Goal: Register for event/course

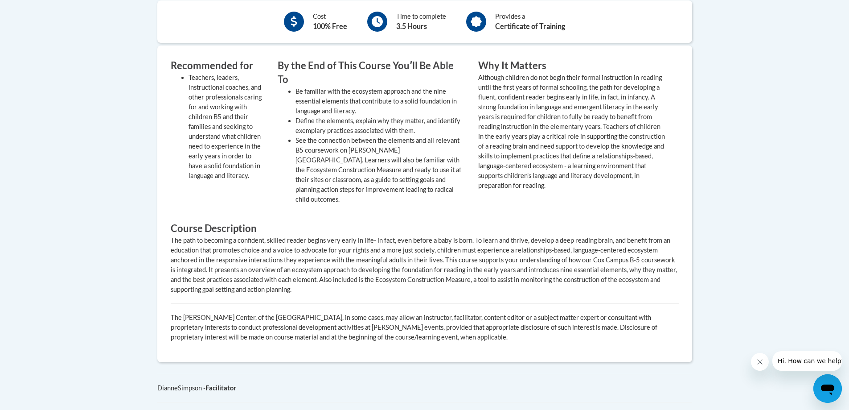
scroll to position [357, 0]
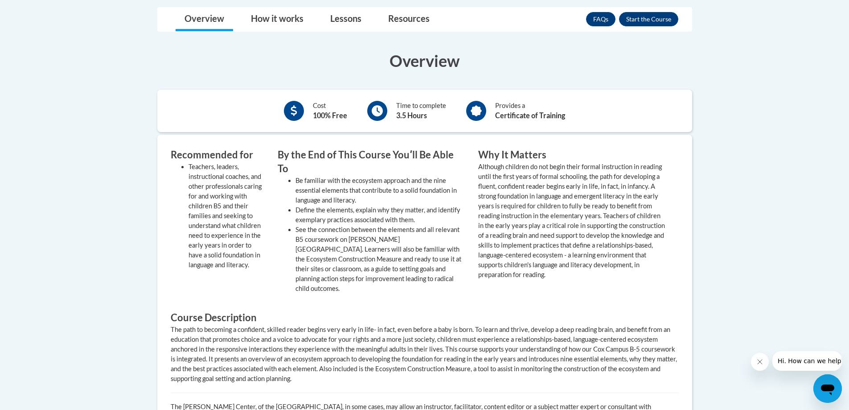
click at [652, 10] on div "FAQs Enroll" at bounding box center [632, 19] width 92 height 23
click at [653, 22] on button "Enroll" at bounding box center [648, 19] width 59 height 14
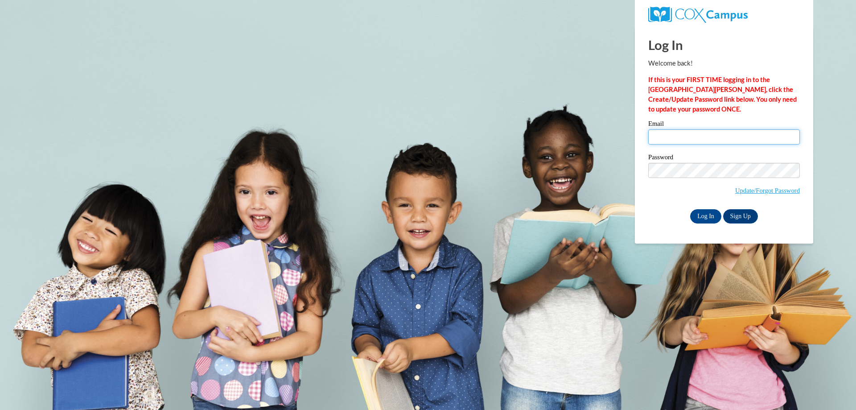
click at [687, 132] on input "Email" at bounding box center [724, 136] width 152 height 15
type input "[EMAIL_ADDRESS][DOMAIN_NAME]"
click at [690, 209] on input "Log In" at bounding box center [705, 216] width 31 height 14
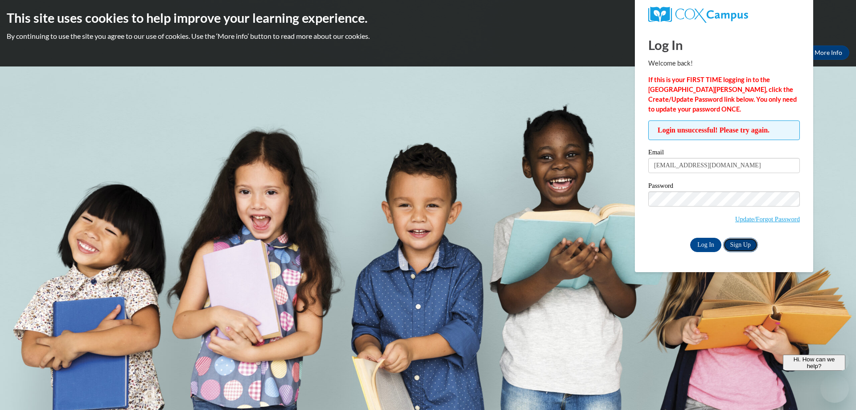
click at [747, 247] on link "Sign Up" at bounding box center [740, 245] width 35 height 14
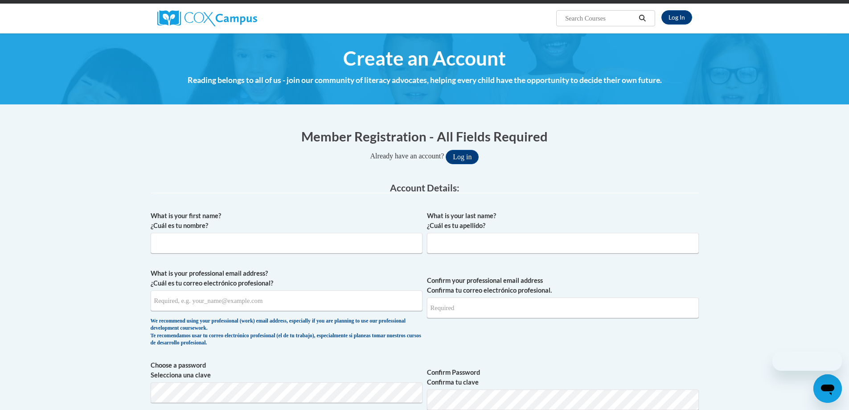
scroll to position [223, 0]
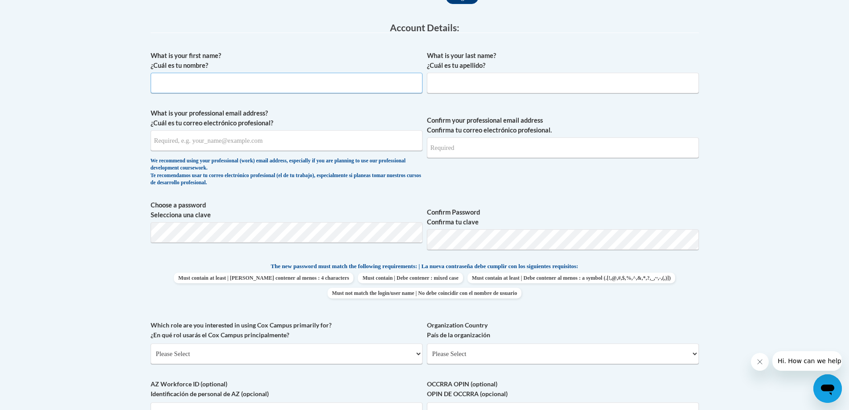
click at [363, 74] on input "What is your first name? ¿Cuál es tu nombre?" at bounding box center [287, 83] width 272 height 21
type input "Mox"
type input "Brown"
type input "[EMAIL_ADDRESS][DOMAIN_NAME]"
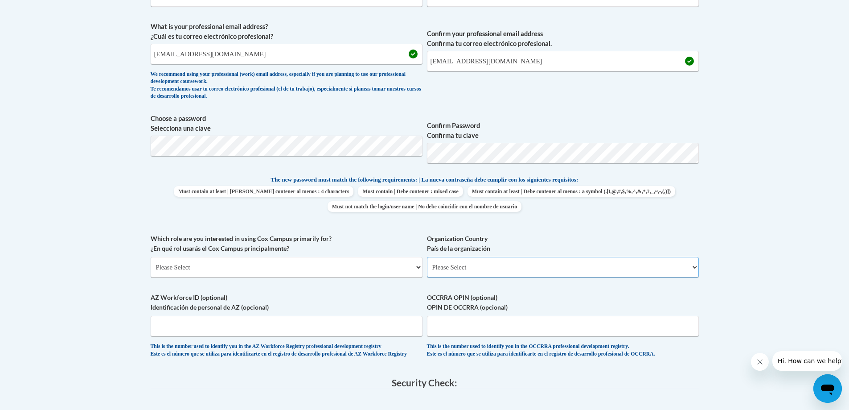
scroll to position [490, 0]
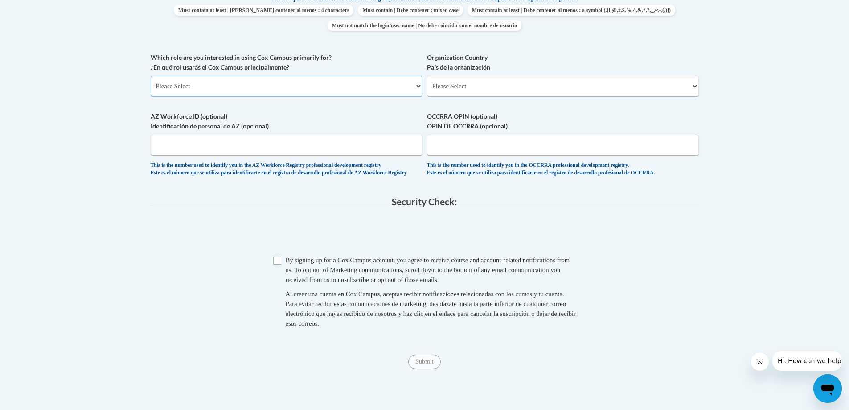
click at [247, 82] on select "Please Select College/University | Colegio/Universidad Community/Nonprofit Part…" at bounding box center [287, 86] width 272 height 21
click at [151, 76] on select "Please Select College/University | Colegio/Universidad Community/Nonprofit Part…" at bounding box center [287, 86] width 272 height 21
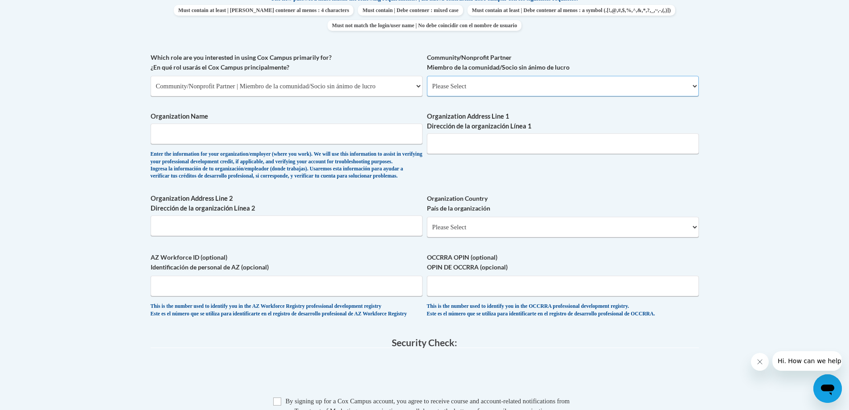
click at [475, 90] on select "Please Select Advocate | Defensor(a) Business/Private Company | Negocio o empre…" at bounding box center [563, 86] width 272 height 21
click at [381, 76] on select "Please Select College/University | Colegio/Universidad Community/Nonprofit Part…" at bounding box center [287, 86] width 272 height 21
select select "fbf2d438-af2f-41f8-98f1-81c410e29de3"
click at [151, 76] on select "Please Select College/University | Colegio/Universidad Community/Nonprofit Part…" at bounding box center [287, 86] width 272 height 21
click at [452, 87] on select "Please Select Early Learning/Daycare Teacher/Family Home Care Provider | Maestr…" at bounding box center [563, 86] width 272 height 21
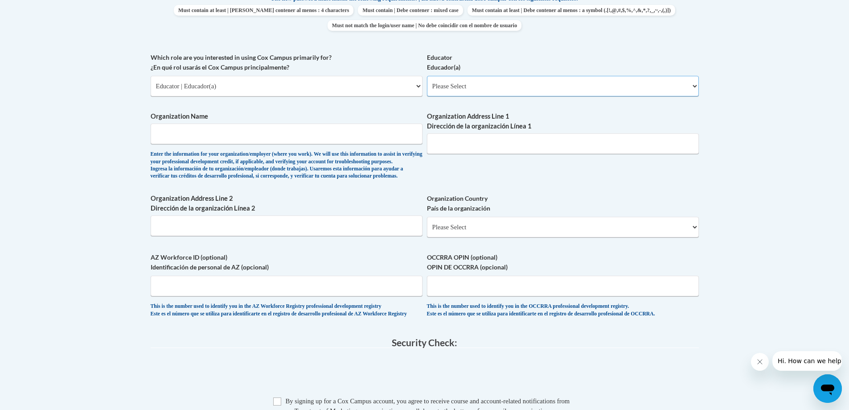
select select "67563ca1-16dc-4830-a7b3-94a34bed3689"
click at [427, 76] on select "Please Select Early Learning/Daycare Teacher/Family Home Care Provider | Maestr…" at bounding box center [563, 86] width 272 height 21
click at [371, 141] on input "Organization Name" at bounding box center [287, 133] width 272 height 21
type input "Fulton County Library System"
type input "2301 Holcomb Bridge Rd."
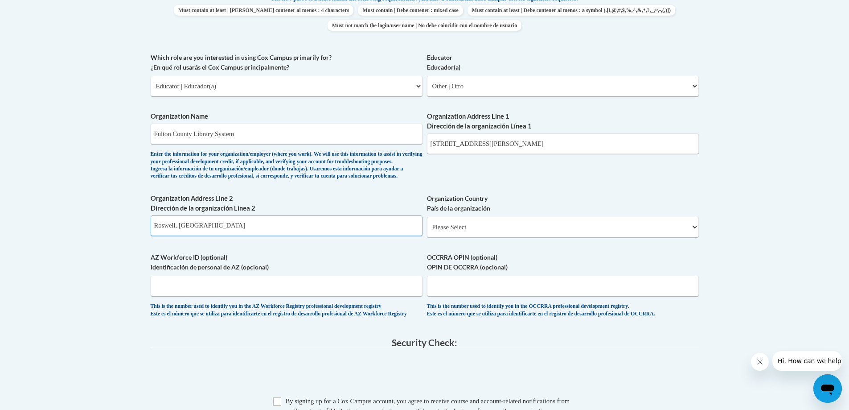
type input "Roswell, GA"
click at [458, 237] on select "Please Select United States | Estados Unidos Outside of the United States | Fue…" at bounding box center [563, 227] width 272 height 21
select select "ad49bcad-a171-4b2e-b99c-48b446064914"
click at [427, 231] on select "Please Select United States | Estados Unidos Outside of the United States | Fue…" at bounding box center [563, 227] width 272 height 21
select select
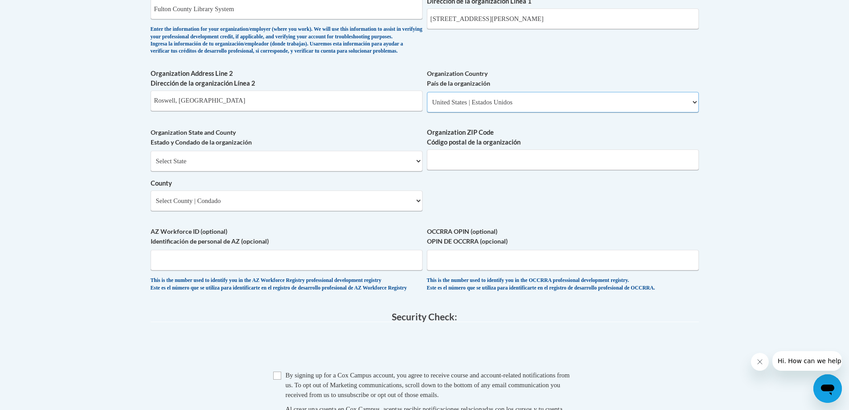
scroll to position [624, 0]
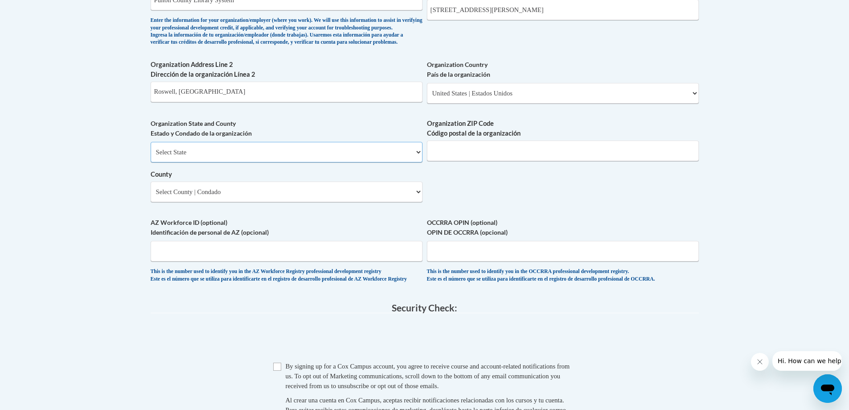
click at [300, 162] on select "Select State Alabama Alaska Arizona Arkansas California Colorado Connecticut De…" at bounding box center [287, 152] width 272 height 21
select select "Georgia"
click at [151, 156] on select "Select State Alabama Alaska Arizona Arkansas California Colorado Connecticut De…" at bounding box center [287, 152] width 272 height 21
click at [250, 202] on select "County" at bounding box center [287, 191] width 272 height 21
click at [260, 202] on select "County" at bounding box center [287, 191] width 272 height 21
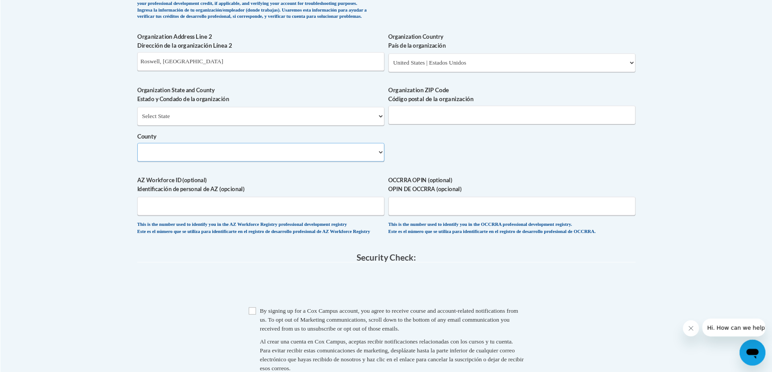
scroll to position [669, 0]
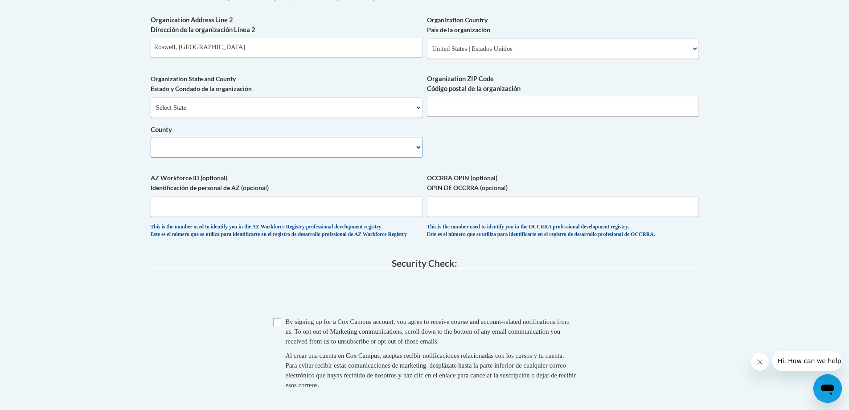
click at [409, 157] on select "County" at bounding box center [287, 147] width 272 height 21
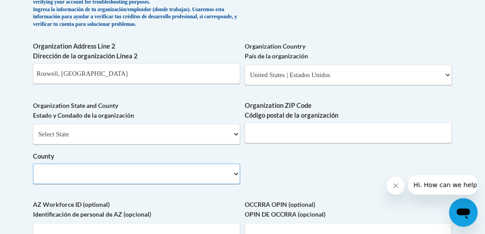
select select
click at [209, 182] on select "County" at bounding box center [136, 174] width 207 height 21
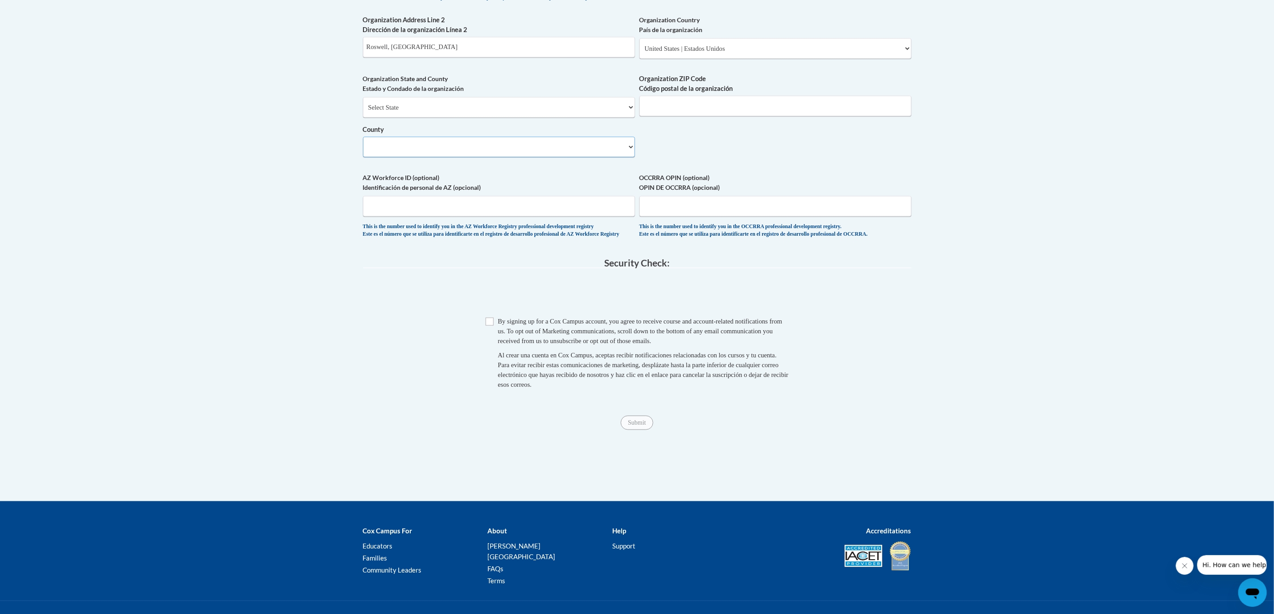
click at [595, 157] on select "County" at bounding box center [499, 147] width 272 height 21
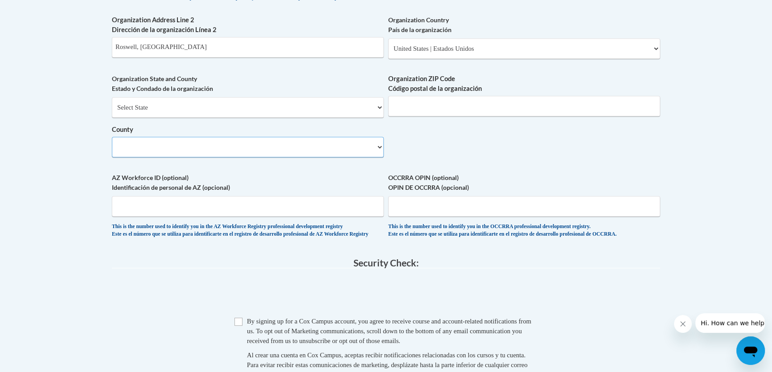
click at [375, 156] on select "County" at bounding box center [248, 147] width 272 height 21
click at [348, 118] on select "Select State Alabama Alaska Arizona Arkansas California Colorado Connecticut De…" at bounding box center [248, 107] width 272 height 21
click at [112, 111] on select "Select State Alabama Alaska Arizona Arkansas California Colorado Connecticut De…" at bounding box center [248, 107] width 272 height 21
click at [343, 154] on select "County" at bounding box center [248, 147] width 272 height 21
click at [346, 114] on select "Select State Alabama Alaska Arizona Arkansas California Colorado Connecticut De…" at bounding box center [248, 107] width 272 height 21
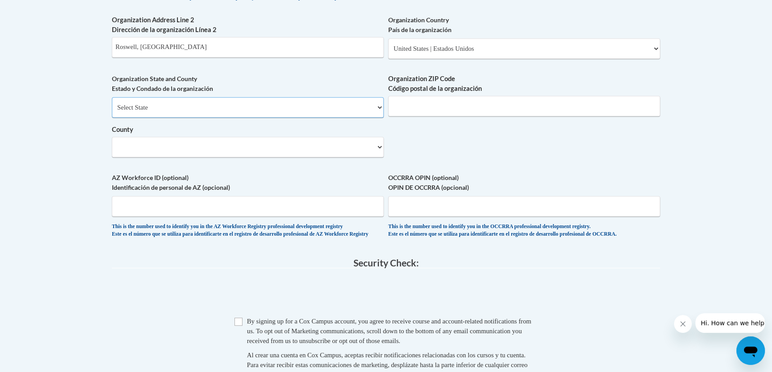
select select "Georgia"
click at [112, 111] on select "Select State Alabama Alaska Arizona Arkansas California Colorado Connecticut De…" at bounding box center [248, 107] width 272 height 21
click at [447, 115] on input "Organization ZIP Code Código postal de la organización" at bounding box center [524, 106] width 272 height 21
click at [749, 345] on icon "Open messaging window" at bounding box center [751, 351] width 16 height 16
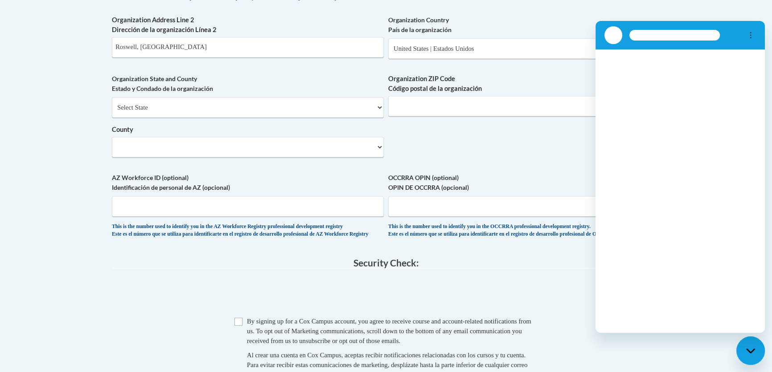
scroll to position [0, 0]
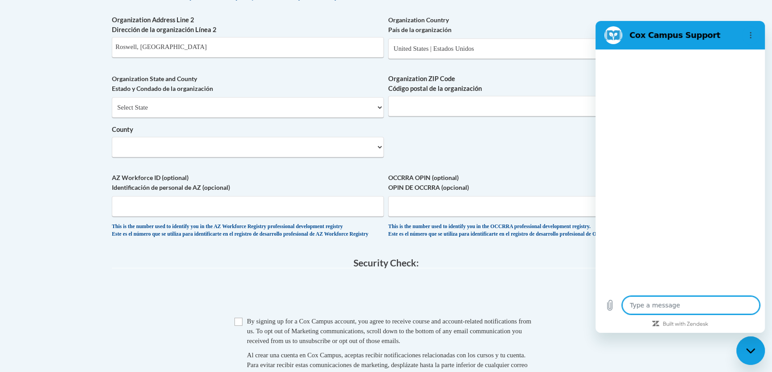
click at [717, 306] on textarea at bounding box center [690, 305] width 137 height 18
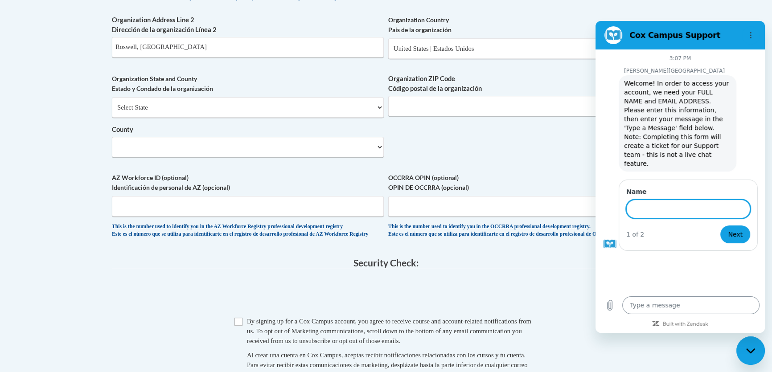
type textarea "x"
type input "the website it not letting me sign up for a new account."
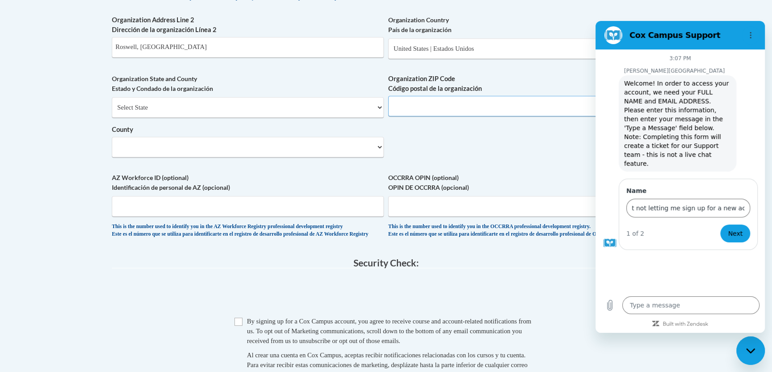
click at [470, 116] on input "Organization ZIP Code Código postal de la organización" at bounding box center [524, 106] width 272 height 21
type input "30076"
click at [237, 326] on input "Checkbox" at bounding box center [238, 322] width 8 height 8
checkbox input "true"
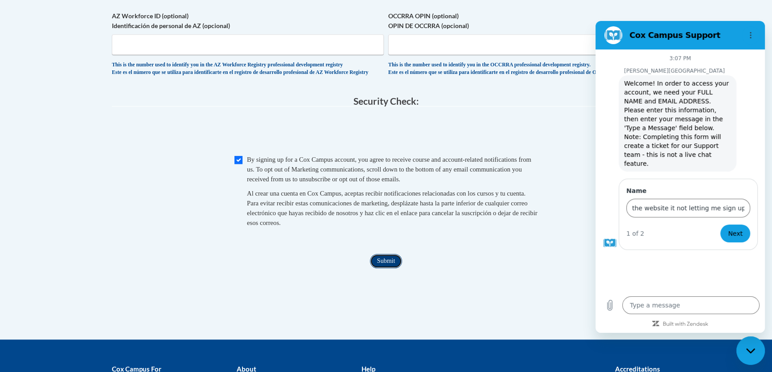
click at [381, 268] on input "Submit" at bounding box center [386, 261] width 32 height 14
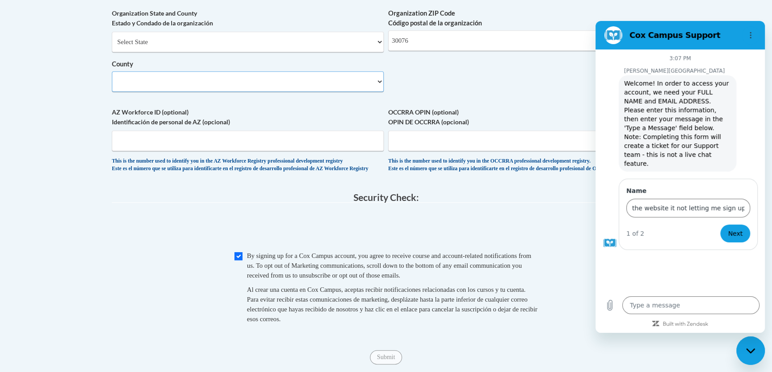
scroll to position [658, 0]
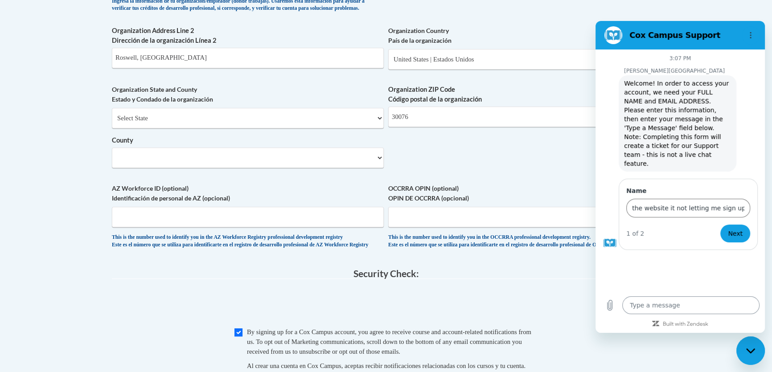
click at [653, 300] on textarea at bounding box center [690, 305] width 137 height 18
click at [675, 199] on input "the website it not letting me sign up for a new account." at bounding box center [688, 208] width 124 height 19
drag, startPoint x: 675, startPoint y: 193, endPoint x: 778, endPoint y: 193, distance: 102.1
click html "Cox Campus Support 3:07 PM Cox Campus Cox Campus says: Welcome! In order to acc…"
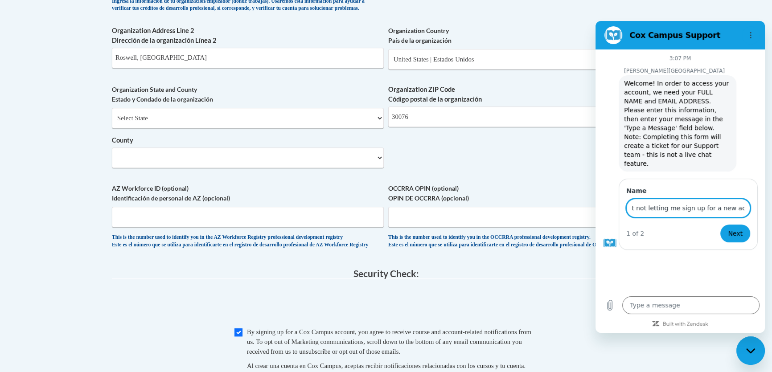
click at [743, 199] on input "the website it not letting me sign up for a new account." at bounding box center [688, 208] width 124 height 19
type input "the website it not letting me sign up for a new account. The County field is br…"
click at [720, 225] on button "Next" at bounding box center [735, 234] width 30 height 18
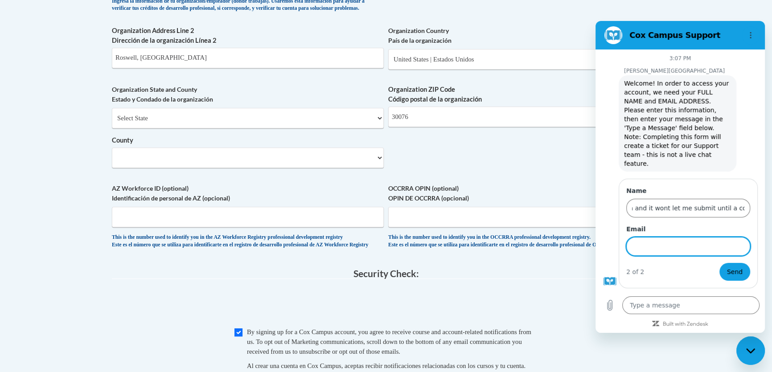
type textarea "x"
type input "mox.brown@fultoncountyga.gov"
click at [720, 263] on button "Send" at bounding box center [735, 272] width 31 height 18
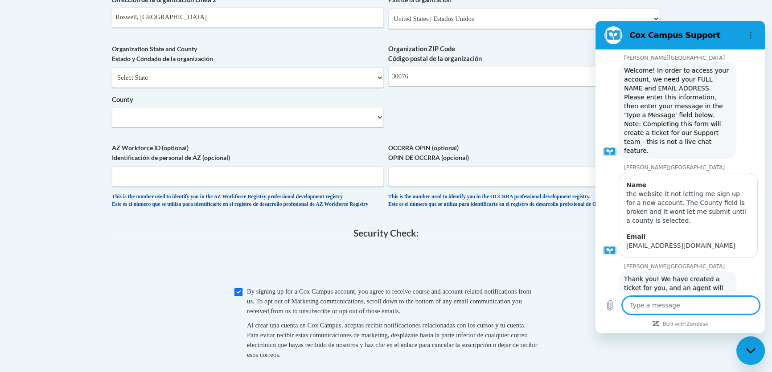
scroll to position [12, 0]
click at [638, 198] on div "the website it not letting me sign up for a new account. The County field is br…" at bounding box center [688, 208] width 124 height 36
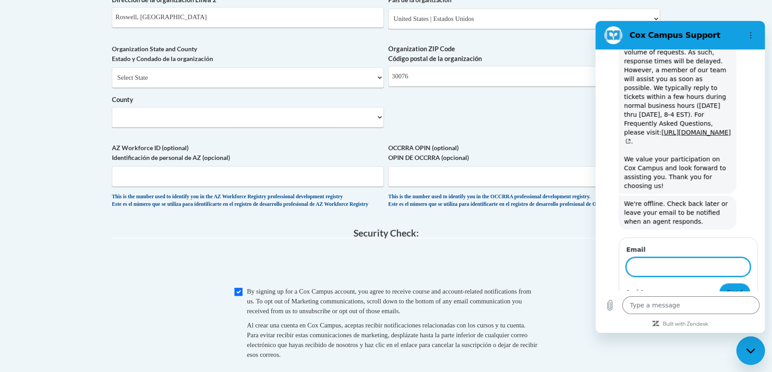
scroll to position [318, 0]
click at [675, 296] on div "Type a message x" at bounding box center [680, 305] width 169 height 29
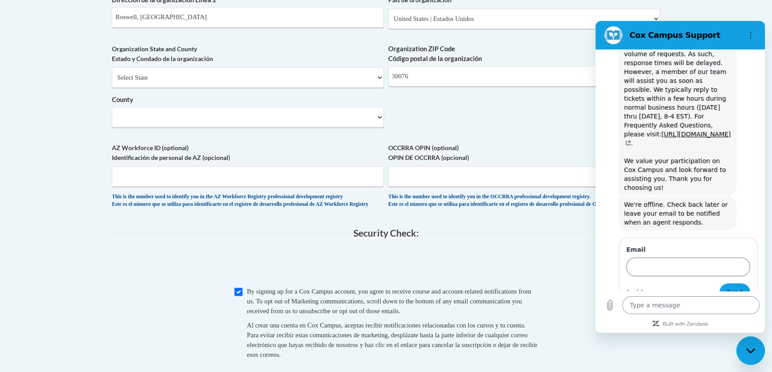
click at [677, 304] on textarea at bounding box center [690, 305] width 137 height 18
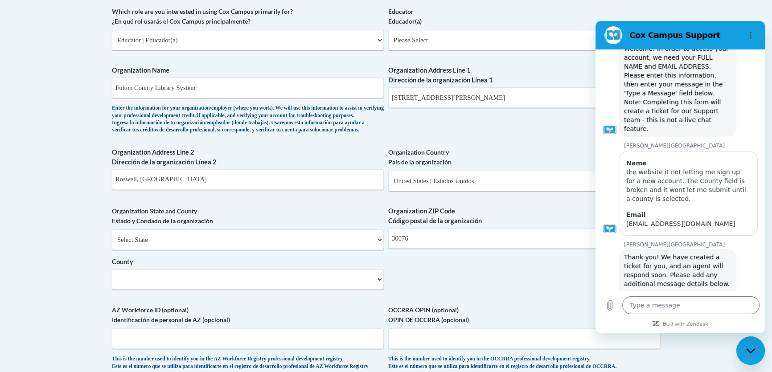
scroll to position [802, 0]
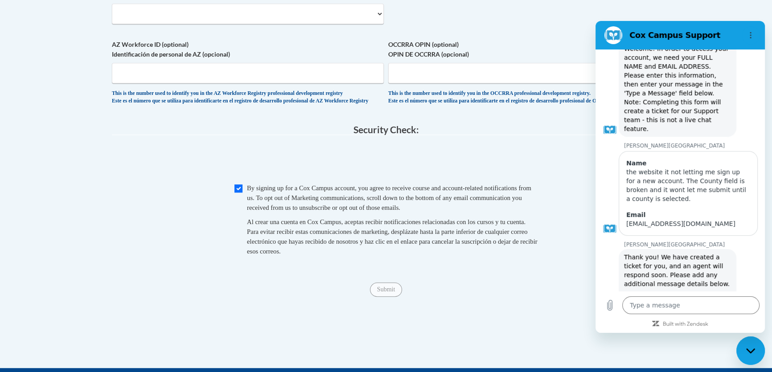
type textarea "x"
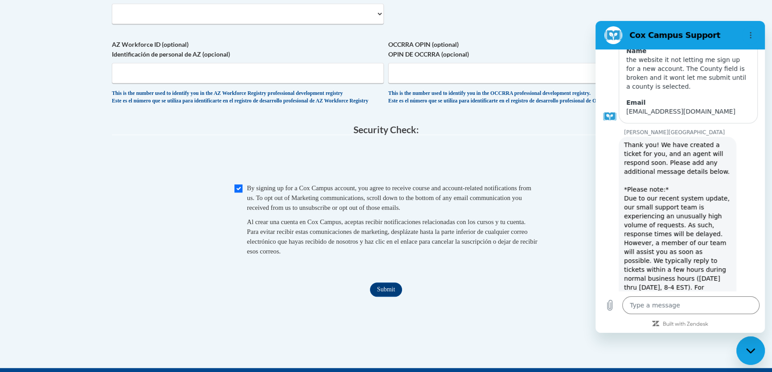
scroll to position [237, 0]
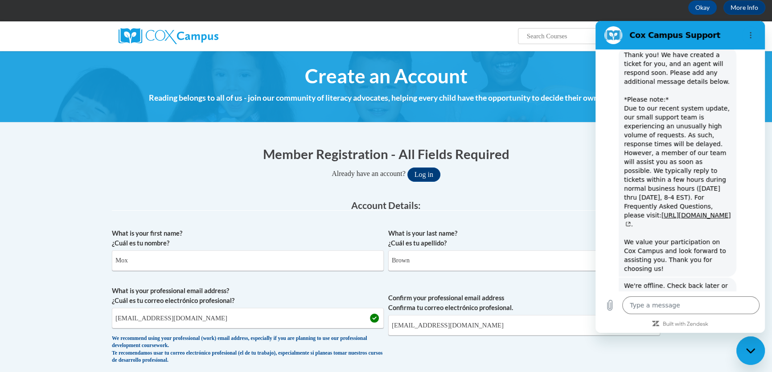
scroll to position [0, 0]
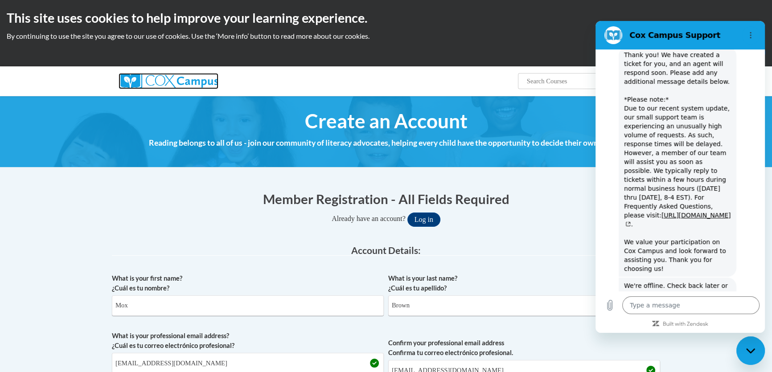
click at [155, 86] on img at bounding box center [169, 81] width 100 height 16
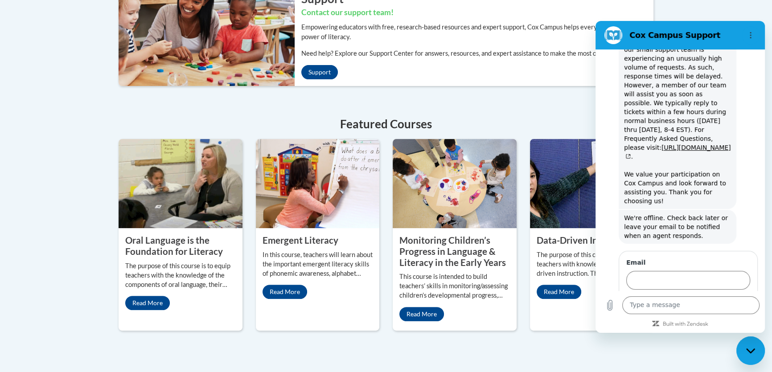
scroll to position [489, 0]
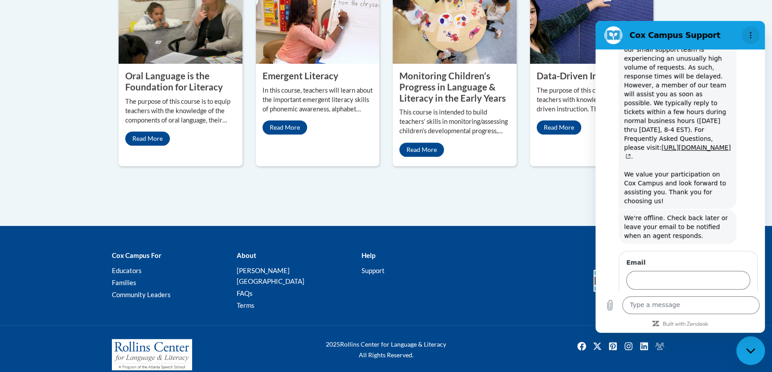
click at [750, 32] on circle "Options menu" at bounding box center [750, 32] width 1 height 1
click at [602, 25] on section "Cox Campus Support Sound on Toggle sound notifications" at bounding box center [680, 35] width 169 height 29
click at [739, 353] on div "Close messaging window" at bounding box center [750, 350] width 27 height 27
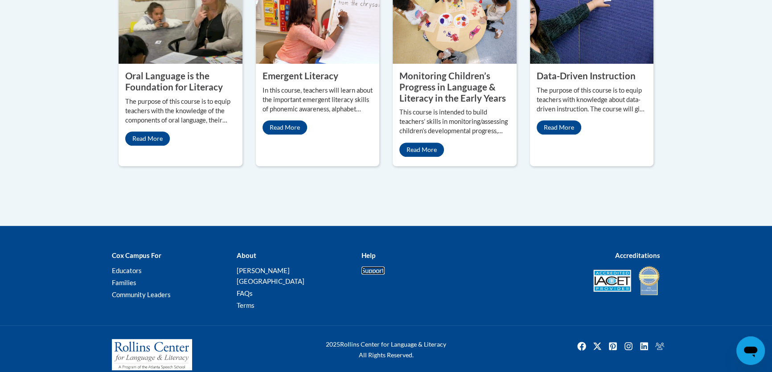
click at [377, 268] on link "Support" at bounding box center [373, 271] width 23 height 8
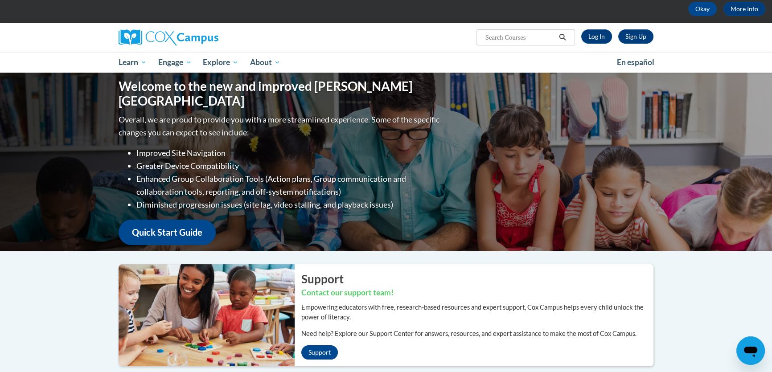
scroll to position [40, 0]
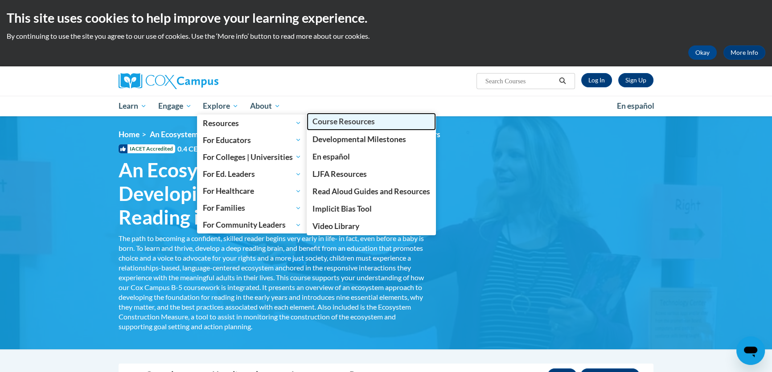
click at [357, 125] on span "Course Resources" at bounding box center [344, 121] width 62 height 9
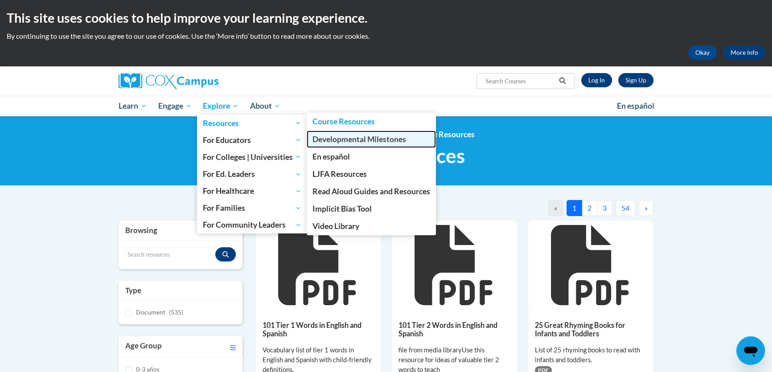
click at [341, 142] on span "Developmental Milestones" at bounding box center [360, 139] width 94 height 9
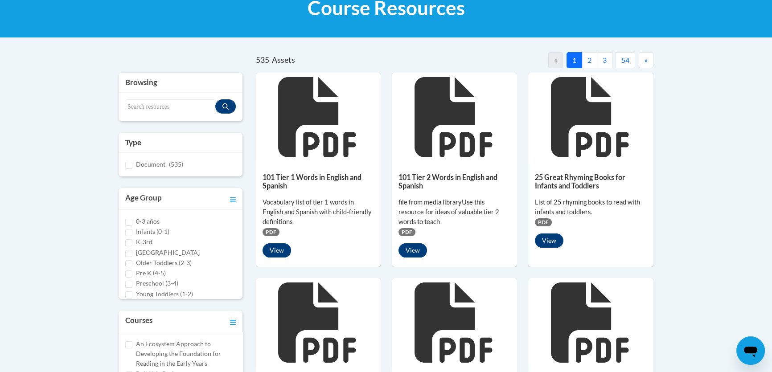
scroll to position [162, 0]
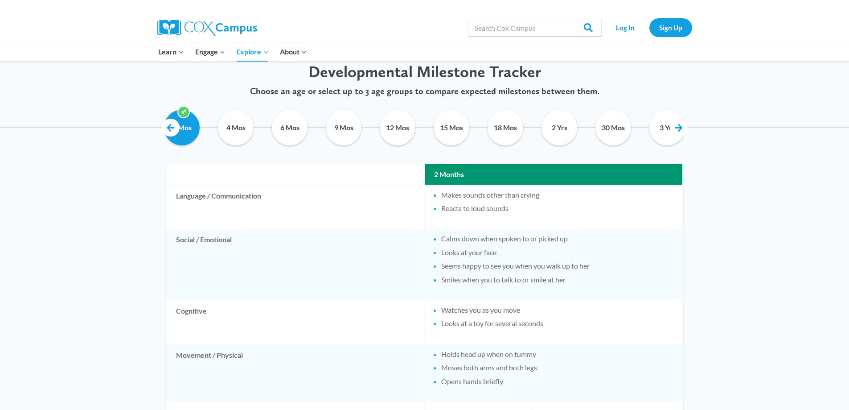
scroll to position [401, 0]
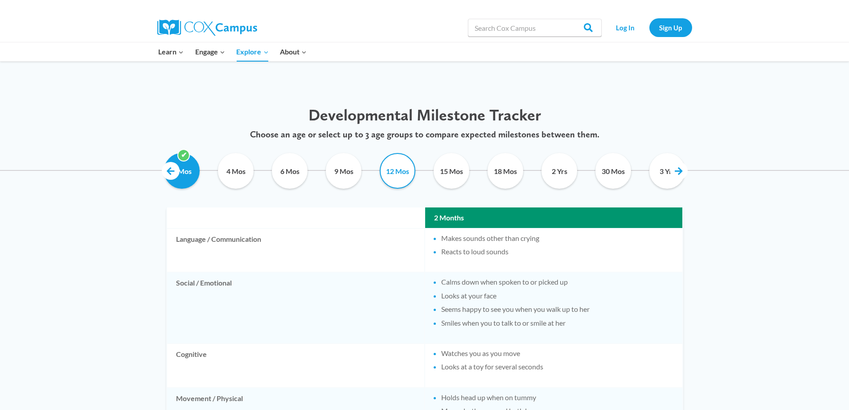
click at [403, 169] on input "12 Mos" at bounding box center [398, 171] width 41 height 36
checkbox input "true"
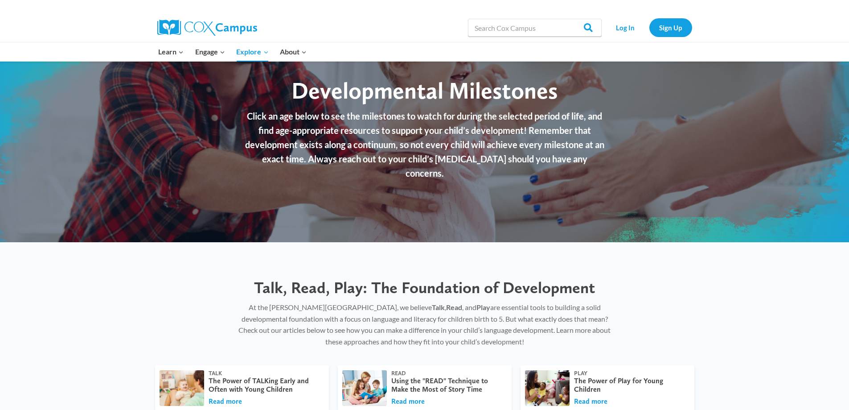
scroll to position [0, 0]
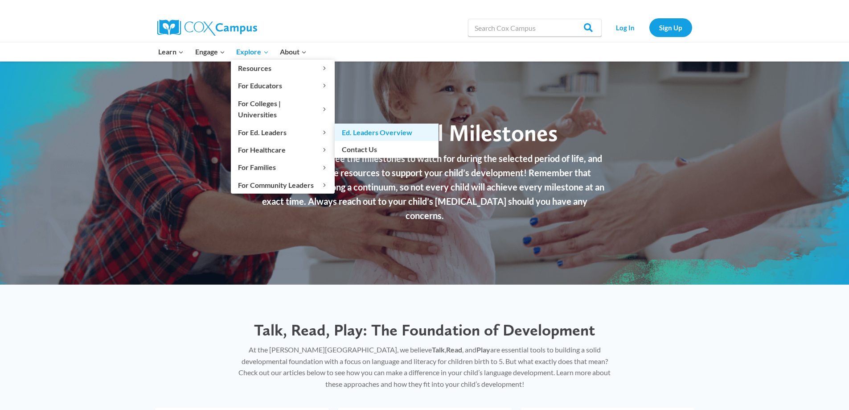
click at [357, 123] on link "Ed. Leaders Overview" at bounding box center [387, 131] width 104 height 17
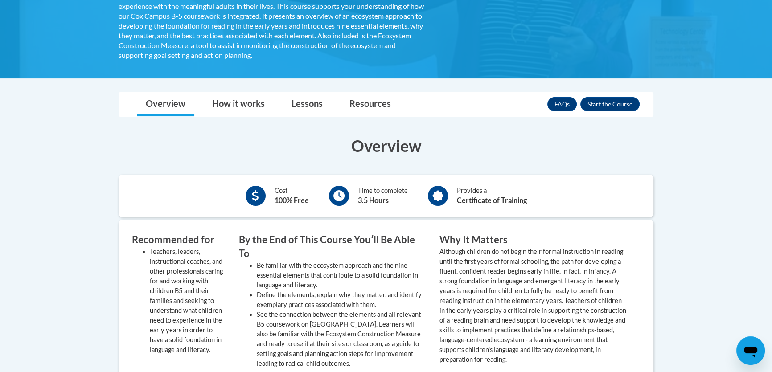
scroll to position [284, 0]
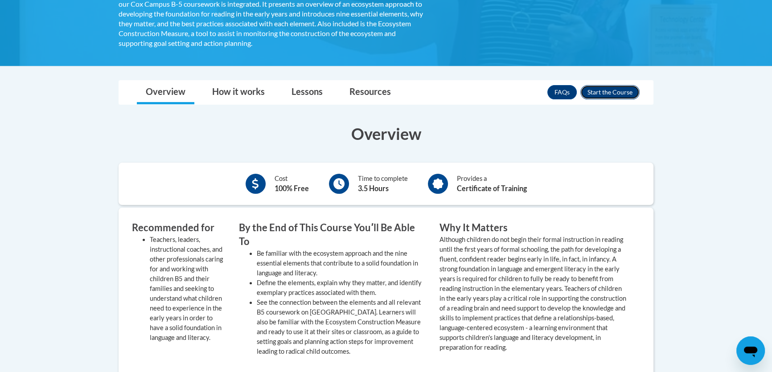
click at [608, 91] on button "Enroll" at bounding box center [609, 92] width 59 height 14
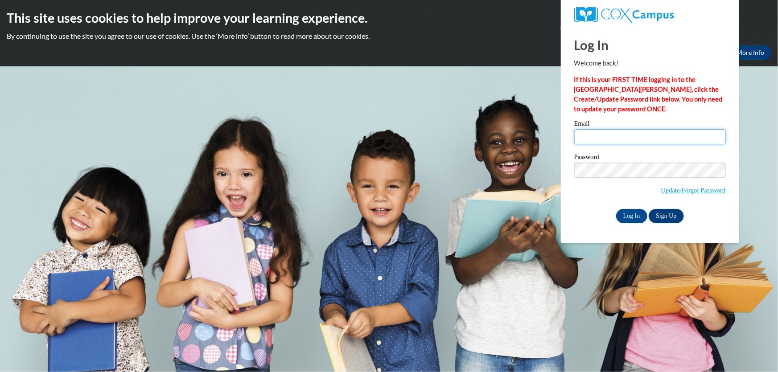
click at [608, 143] on input "Email" at bounding box center [650, 136] width 152 height 15
type input "[EMAIL_ADDRESS][DOMAIN_NAME]"
click at [616, 209] on input "Log In" at bounding box center [631, 216] width 31 height 14
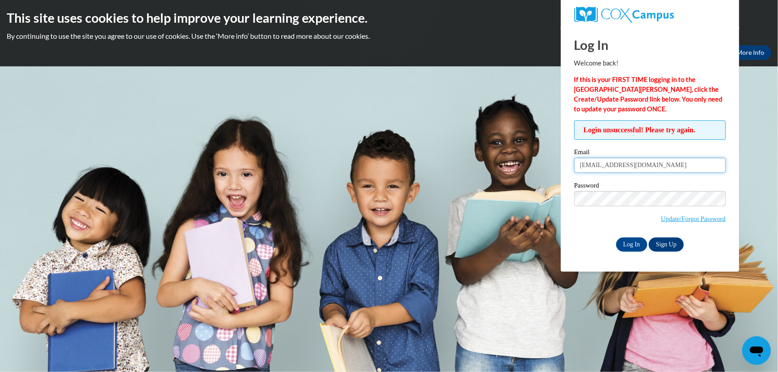
type input "[EMAIL_ADDRESS][DOMAIN_NAME]"
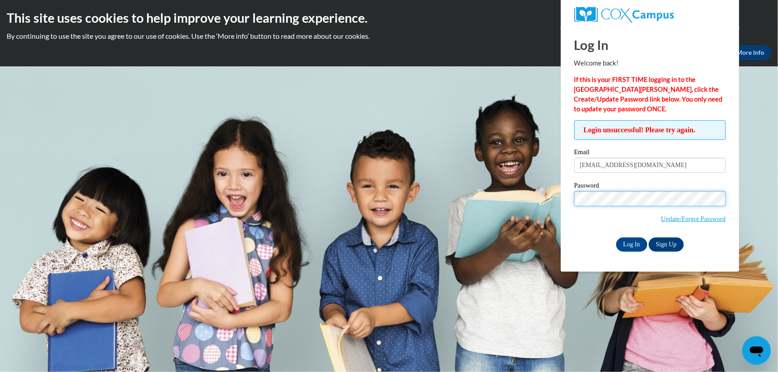
click at [616, 238] on input "Log In" at bounding box center [631, 245] width 31 height 14
click at [684, 218] on link "Update/Forgot Password" at bounding box center [693, 218] width 65 height 7
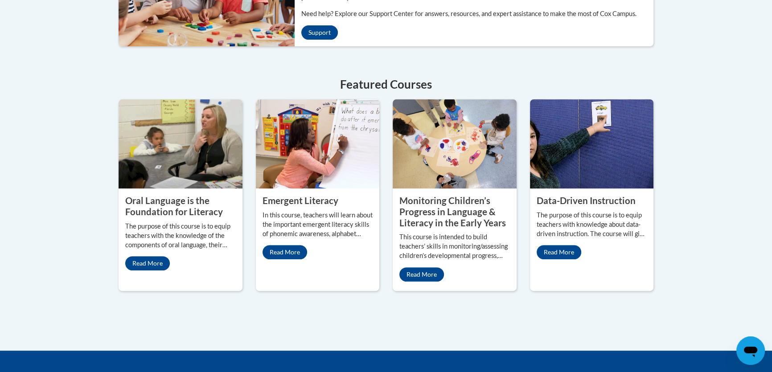
scroll to position [365, 0]
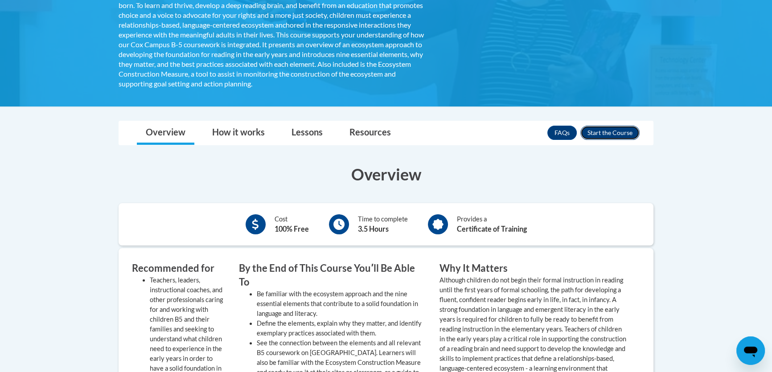
click at [592, 126] on button "Enroll" at bounding box center [609, 133] width 59 height 14
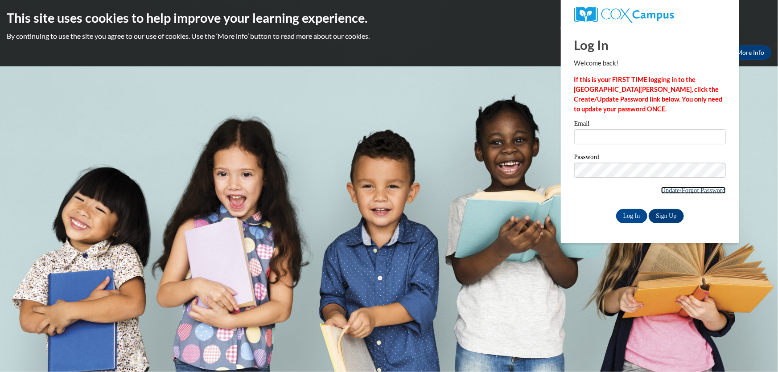
click at [680, 191] on link "Update/Forgot Password" at bounding box center [693, 190] width 65 height 7
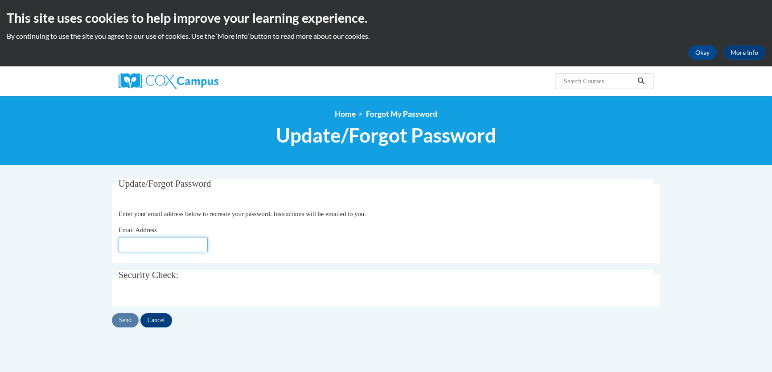
click at [185, 239] on input "Email Address" at bounding box center [163, 244] width 89 height 15
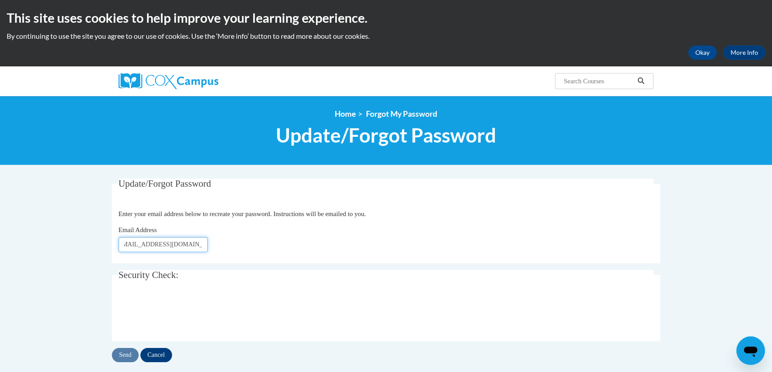
scroll to position [0, 11]
type input "mox.brown@fultoncountyga.gov"
click at [124, 353] on input "Send" at bounding box center [125, 355] width 27 height 14
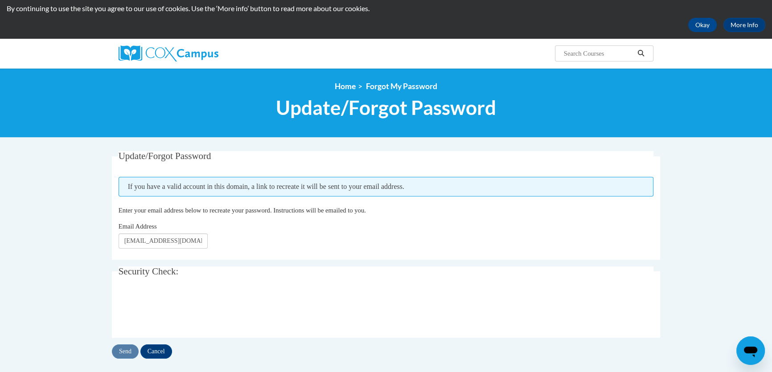
scroll to position [40, 0]
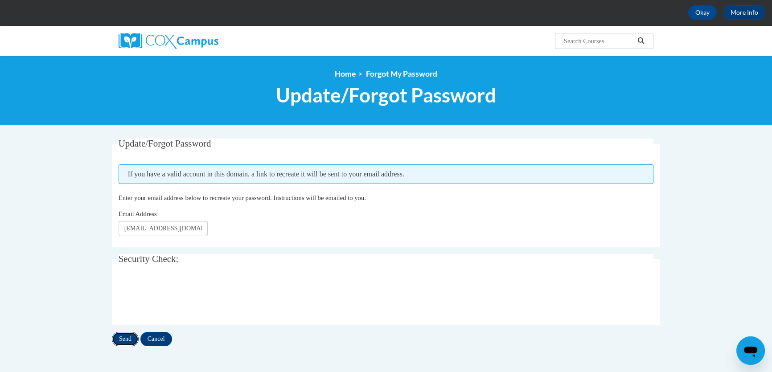
click at [132, 337] on input "Send" at bounding box center [125, 339] width 27 height 14
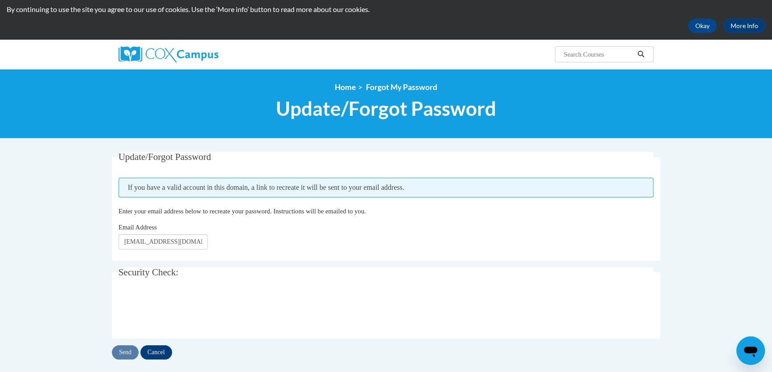
scroll to position [40, 0]
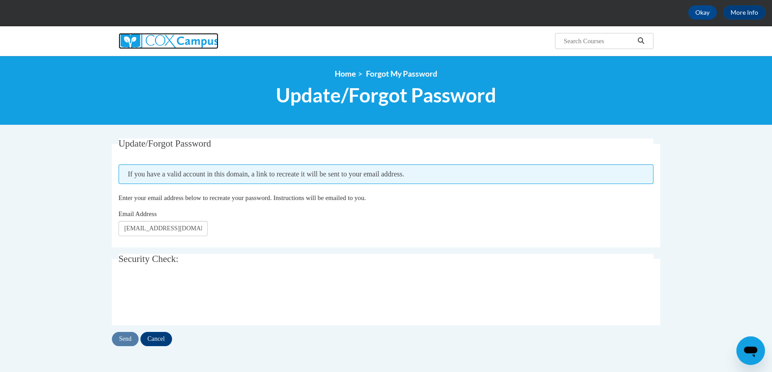
click at [152, 44] on img at bounding box center [169, 41] width 100 height 16
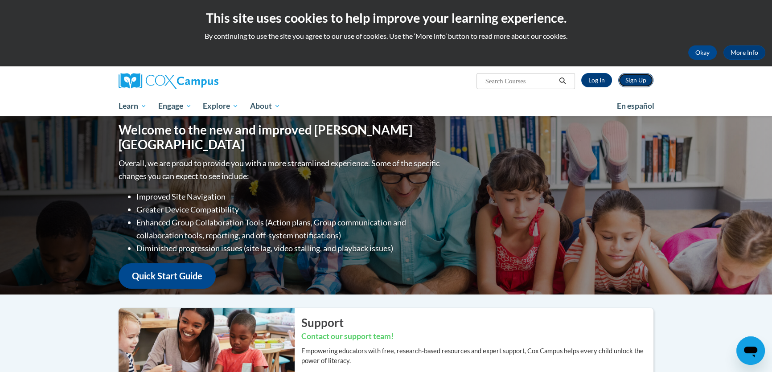
click at [637, 82] on link "Sign Up" at bounding box center [635, 80] width 35 height 14
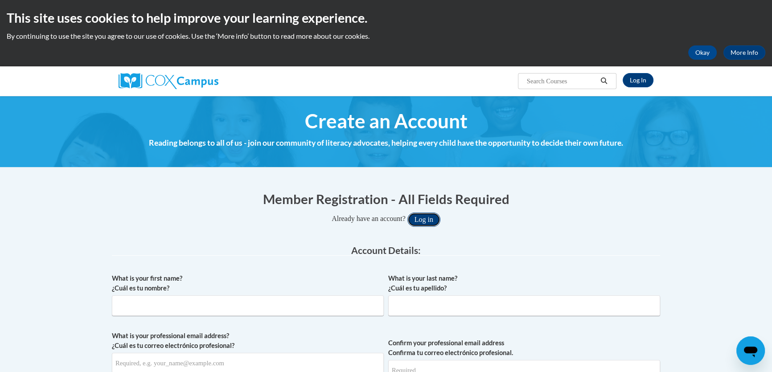
click at [440, 218] on button "Log in" at bounding box center [423, 220] width 33 height 14
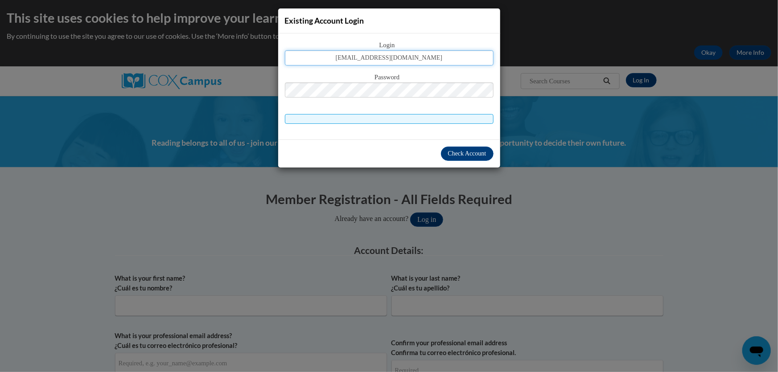
type input "mox.brown@fultoncountyga.gov"
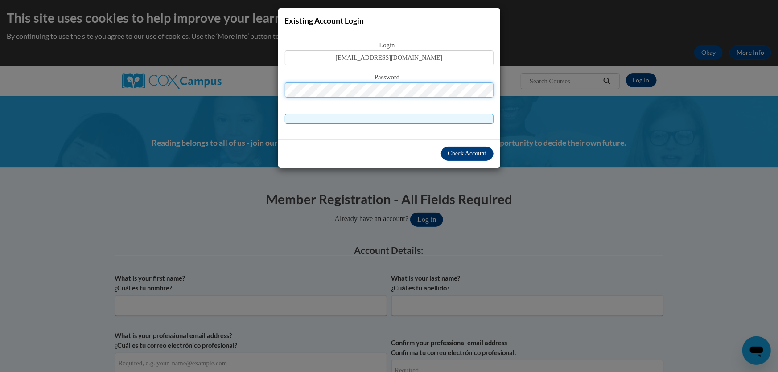
click at [410, 213] on button "Log in" at bounding box center [426, 220] width 33 height 14
click at [449, 167] on div "Existing Account Login Login mox.brown@fultoncountyga.gov Password Check Account" at bounding box center [389, 88] width 223 height 160
click at [459, 153] on span "Check Account" at bounding box center [467, 153] width 38 height 7
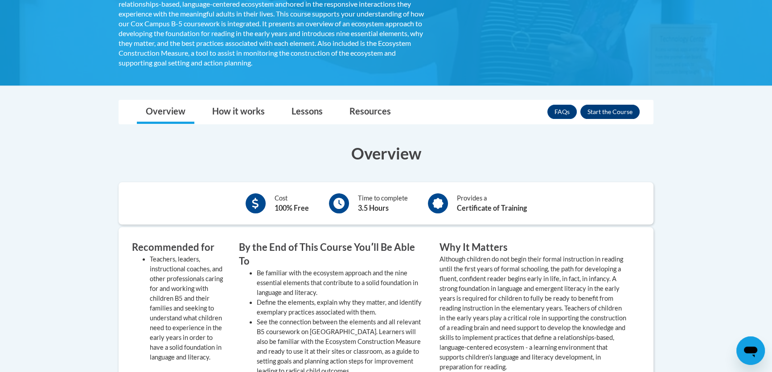
scroll to position [284, 0]
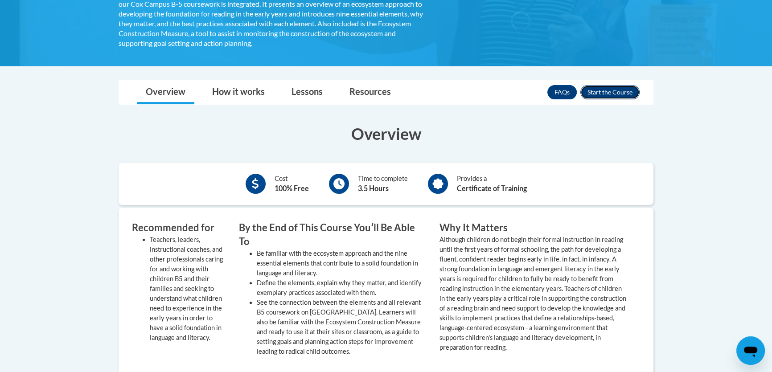
click at [613, 98] on button "Enroll" at bounding box center [609, 92] width 59 height 14
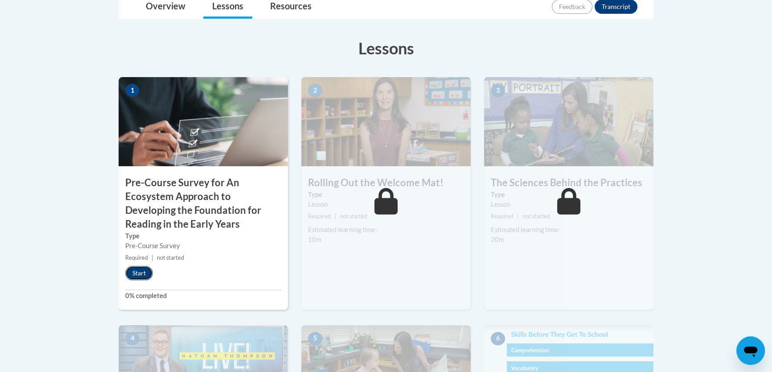
click at [148, 272] on button "Start" at bounding box center [139, 273] width 28 height 14
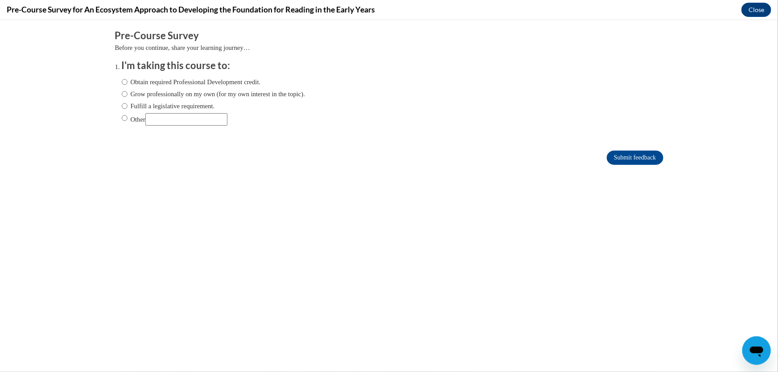
click at [122, 83] on label "Obtain required Professional Development credit." at bounding box center [191, 82] width 139 height 10
click at [122, 83] on input "Obtain required Professional Development credit." at bounding box center [125, 82] width 6 height 10
radio input "true"
click at [122, 95] on input "Grow professionally on my own (for my own interest in the topic)." at bounding box center [125, 94] width 6 height 10
radio input "true"
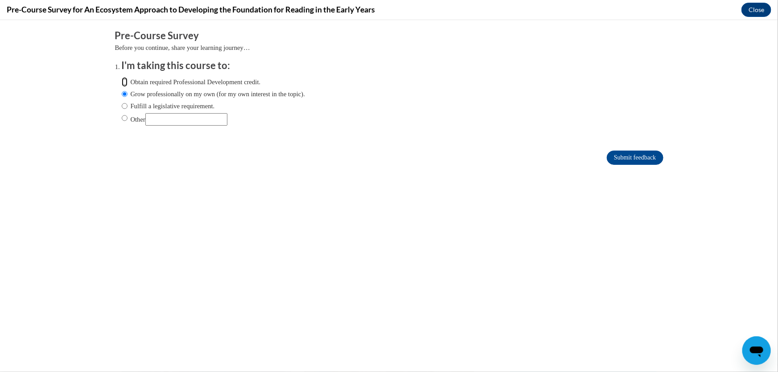
click at [122, 81] on input "Obtain required Professional Development credit." at bounding box center [125, 82] width 6 height 10
radio input "true"
click at [607, 154] on input "Submit feedback" at bounding box center [635, 157] width 56 height 14
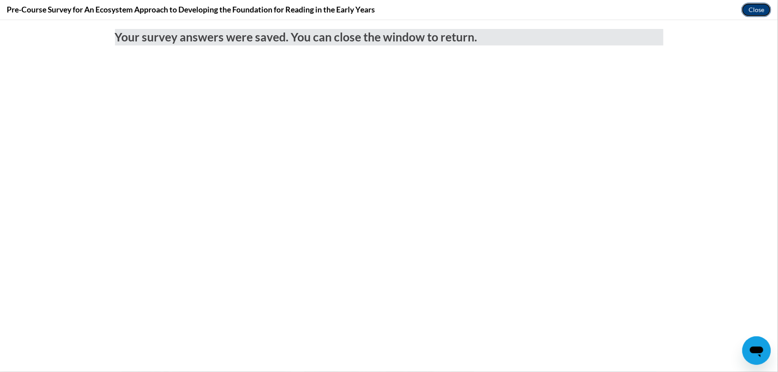
click at [763, 10] on button "Close" at bounding box center [756, 10] width 30 height 14
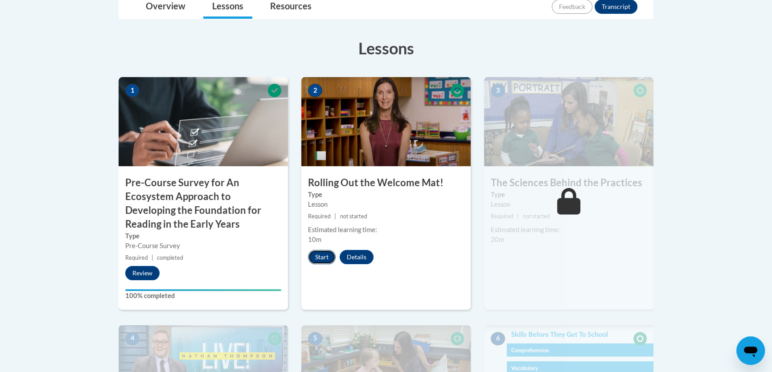
click at [313, 252] on button "Start" at bounding box center [322, 257] width 28 height 14
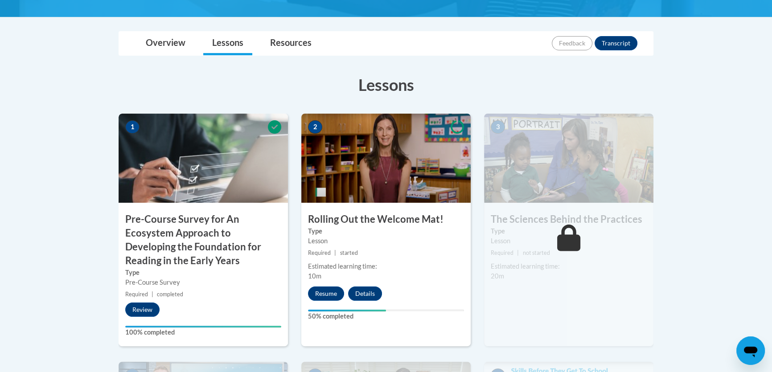
scroll to position [198, 0]
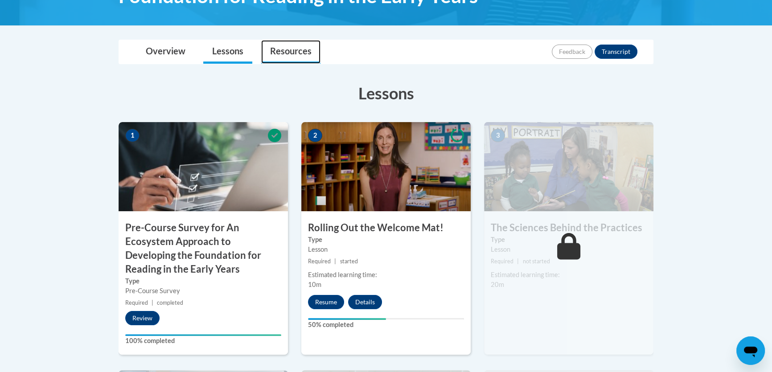
click at [304, 52] on link "Resources" at bounding box center [290, 52] width 59 height 24
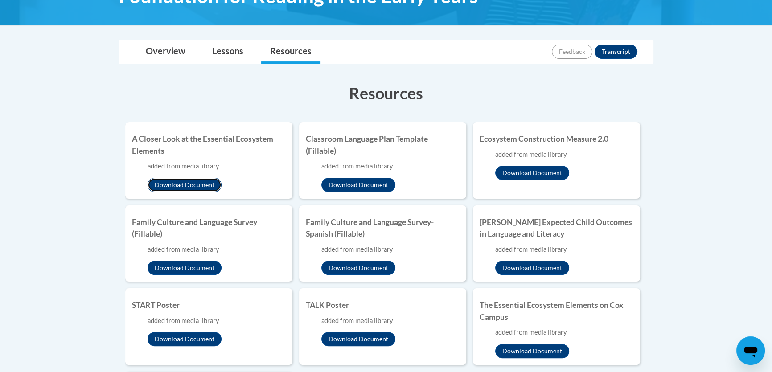
click at [213, 183] on button "Download Document" at bounding box center [185, 185] width 74 height 14
